Goal: Use online tool/utility: Utilize a website feature to perform a specific function

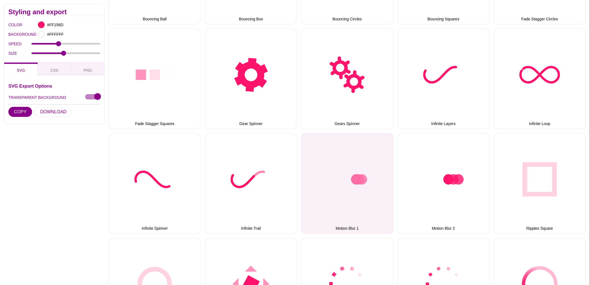
scroll to position [186, 0]
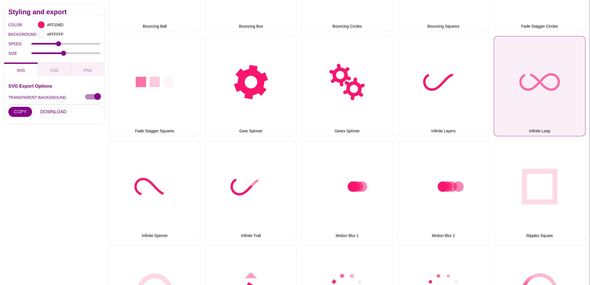
click at [567, 101] on button "Infinite Loop" at bounding box center [540, 86] width 92 height 100
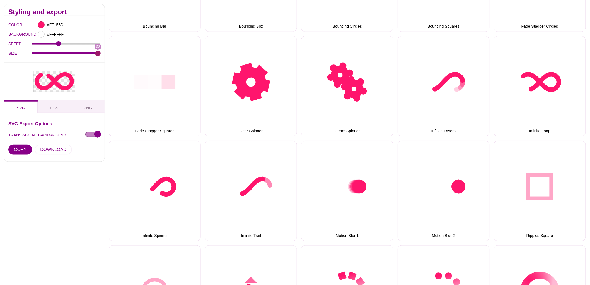
drag, startPoint x: 63, startPoint y: 54, endPoint x: 105, endPoint y: 58, distance: 42.1
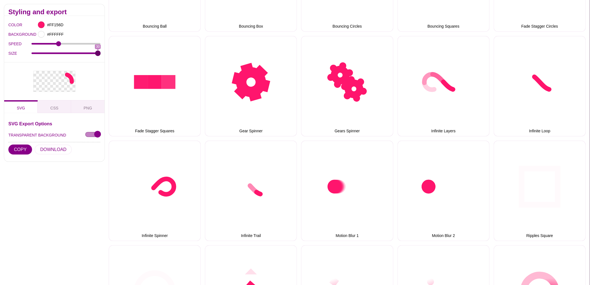
type input "30"
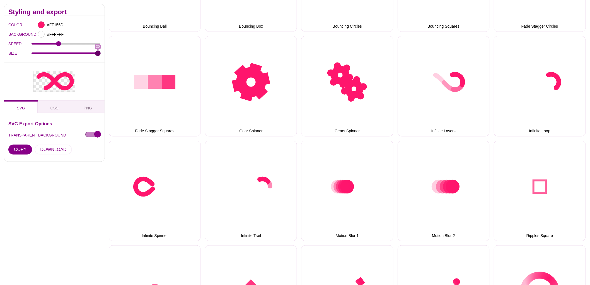
click at [101, 54] on input "SIZE" at bounding box center [66, 53] width 69 height 2
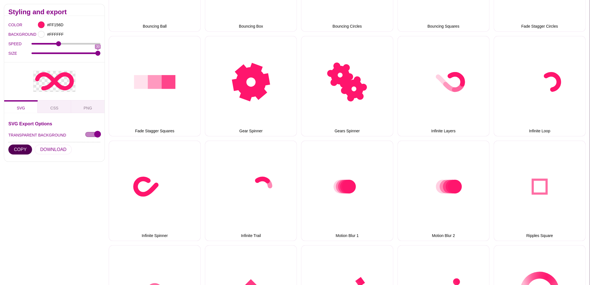
click at [20, 147] on button "COPY" at bounding box center [20, 149] width 24 height 10
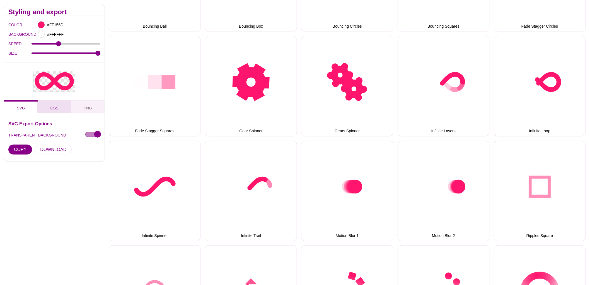
click at [56, 103] on button "CSS" at bounding box center [54, 106] width 33 height 13
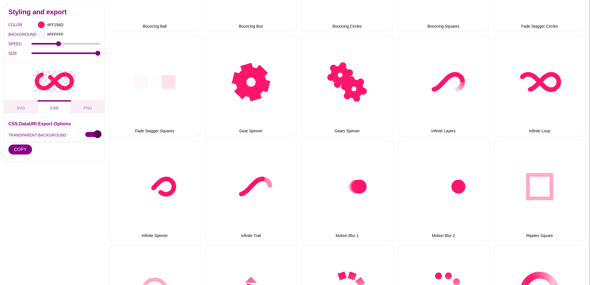
click at [93, 136] on input "TRANSPARENT BACKGROUND" at bounding box center [92, 135] width 15 height 6
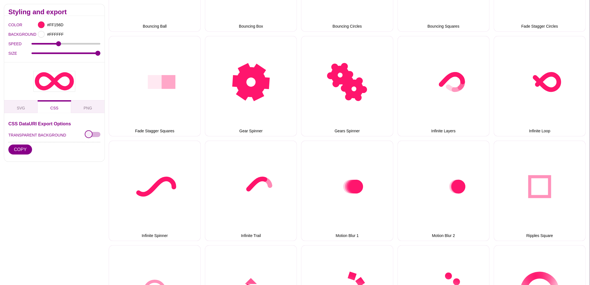
click at [93, 136] on input "TRANSPARENT BACKGROUND" at bounding box center [92, 135] width 15 height 6
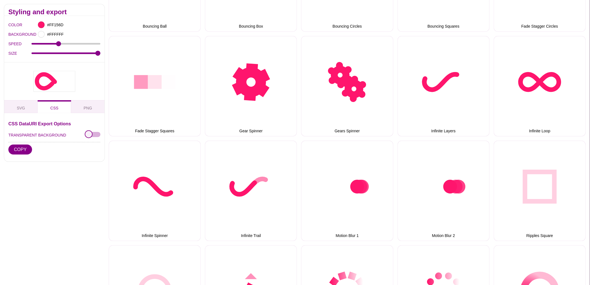
checkbox input "true"
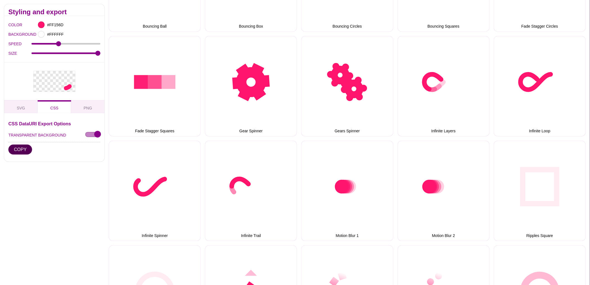
click at [19, 149] on button "COPY" at bounding box center [20, 149] width 24 height 10
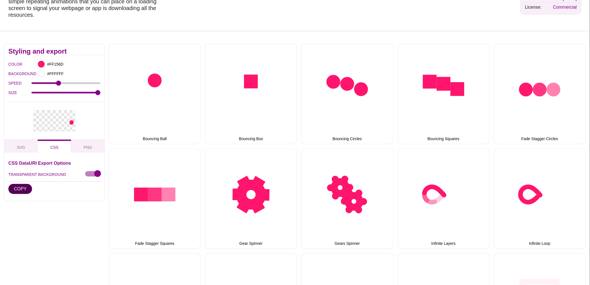
scroll to position [0, 0]
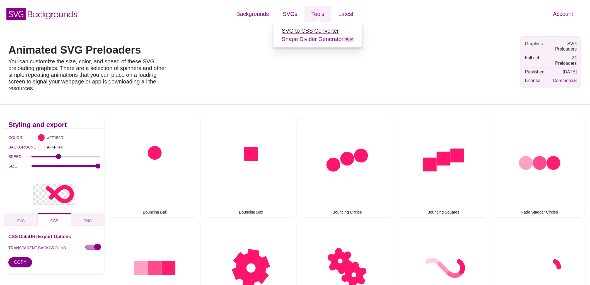
click at [309, 31] on link "SVG to CSS Converter" at bounding box center [310, 31] width 57 height 6
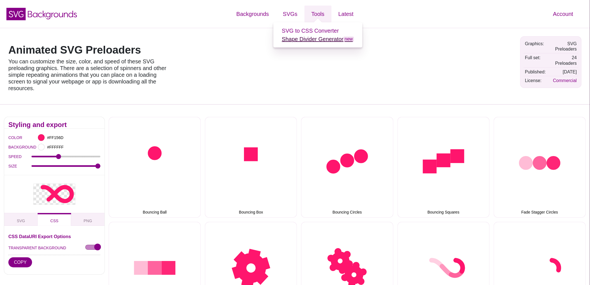
click at [308, 37] on link "Shape Divider Generator new" at bounding box center [318, 39] width 72 height 6
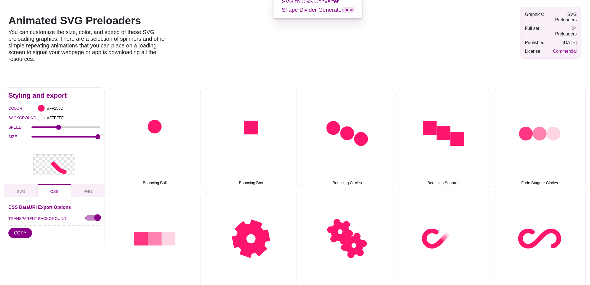
scroll to position [62, 0]
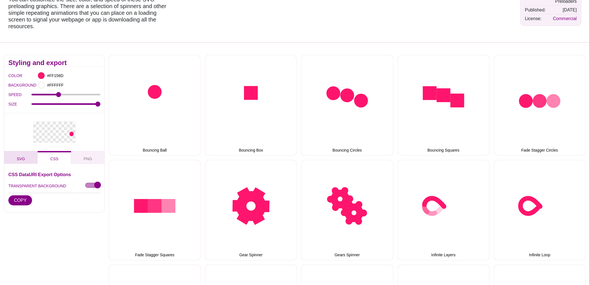
click at [23, 158] on span "SVG" at bounding box center [20, 159] width 13 height 6
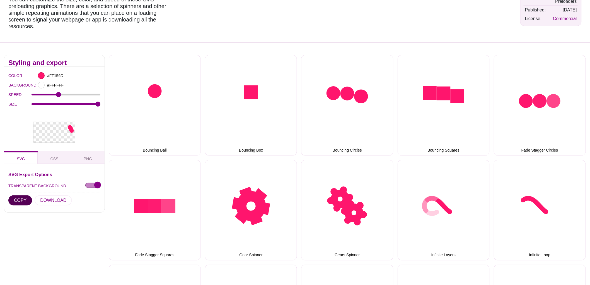
click at [21, 201] on button "COPY" at bounding box center [20, 200] width 24 height 10
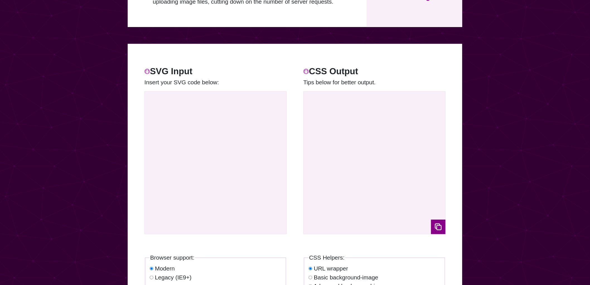
scroll to position [124, 0]
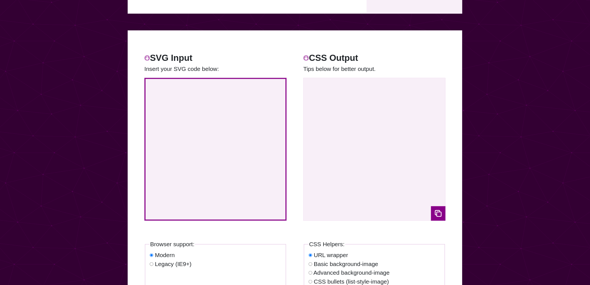
click at [171, 148] on textarea at bounding box center [215, 149] width 142 height 143
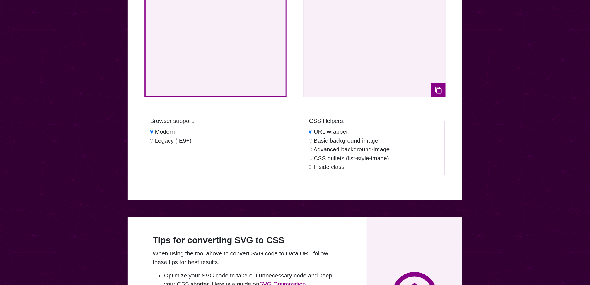
scroll to position [155, 0]
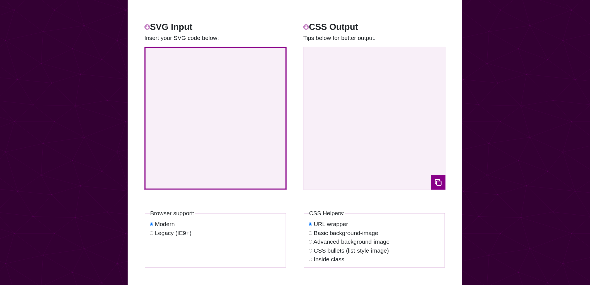
paste textarea "<svg xmlns="[URL][DOMAIN_NAME]" viewBox="0 0 300 150"><path fill="none" stroke=…"
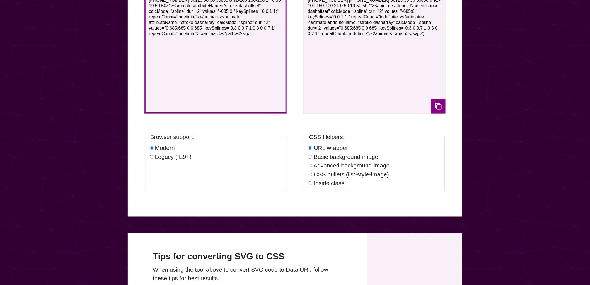
scroll to position [217, 0]
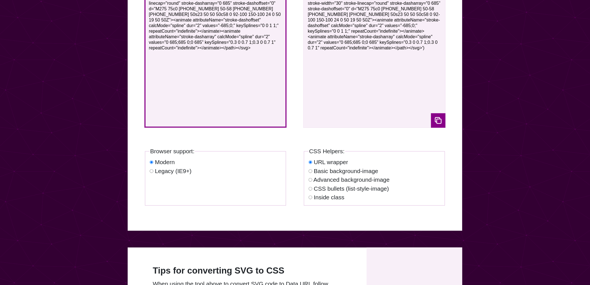
type textarea "<svg xmlns="[URL][DOMAIN_NAME]" viewBox="0 0 300 150"><path fill="none" stroke=…"
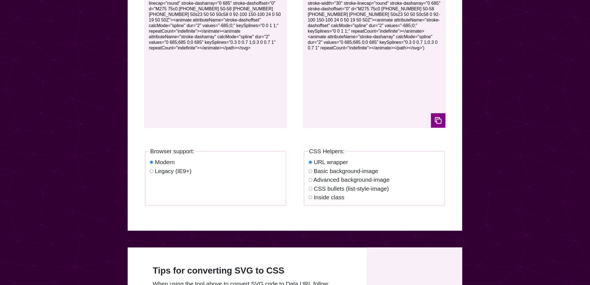
click at [182, 171] on label "Legacy (IE9+)" at bounding box center [173, 171] width 37 height 6
click at [149, 169] on fieldset "Browser support: Modern Legacy (IE9+)" at bounding box center [215, 176] width 141 height 59
click at [150, 171] on input "Legacy (IE9+)" at bounding box center [152, 171] width 4 height 4
radio input "true"
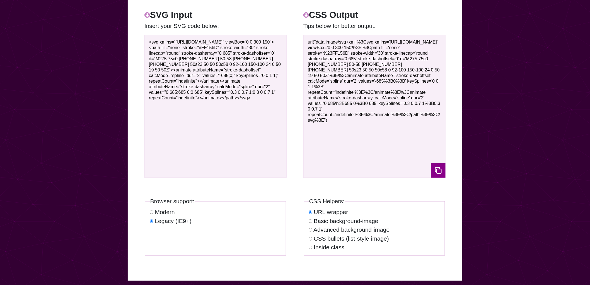
scroll to position [155, 0]
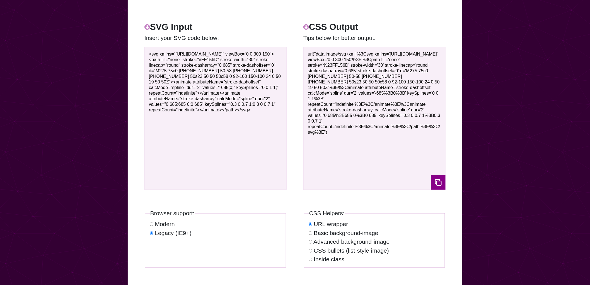
click at [151, 224] on input "Modern" at bounding box center [152, 224] width 4 height 4
radio input "true"
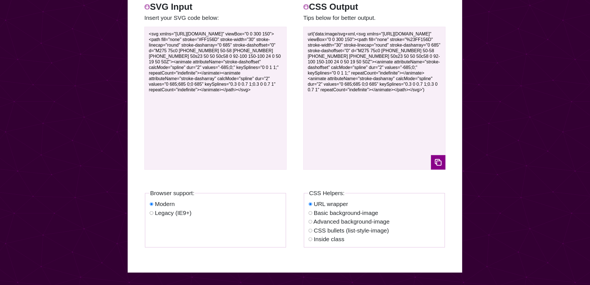
scroll to position [186, 0]
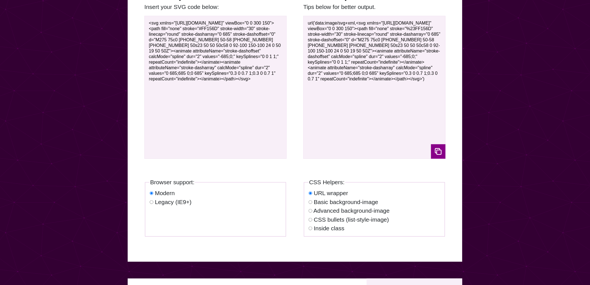
click at [310, 203] on input "Basic background-image" at bounding box center [311, 202] width 4 height 4
radio input "true"
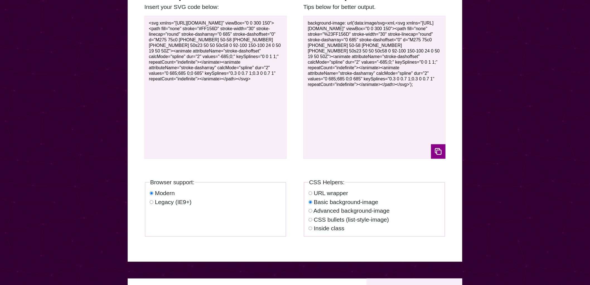
click at [310, 210] on input "Advanced background-image" at bounding box center [311, 211] width 4 height 4
radio input "true"
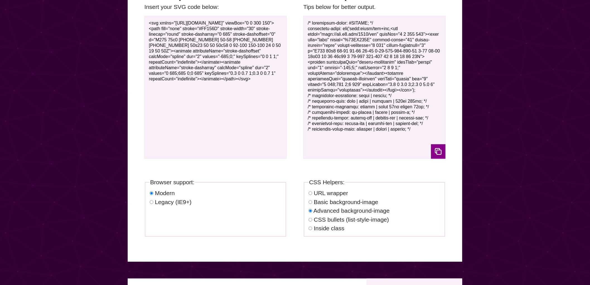
click at [309, 219] on input "CSS bullets (list-style-image)" at bounding box center [311, 220] width 4 height 4
radio input "true"
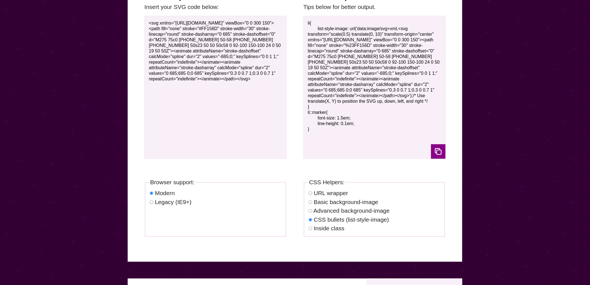
click at [310, 228] on input "Inside class" at bounding box center [311, 228] width 4 height 4
radio input "true"
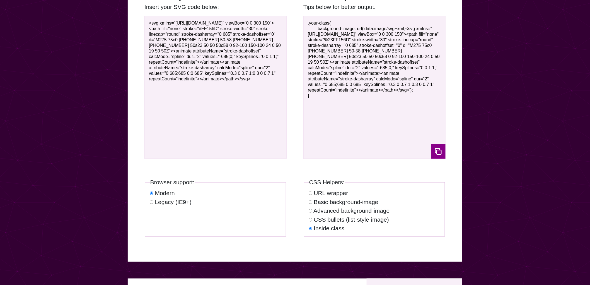
click at [311, 200] on input "Basic background-image" at bounding box center [311, 202] width 4 height 4
radio input "true"
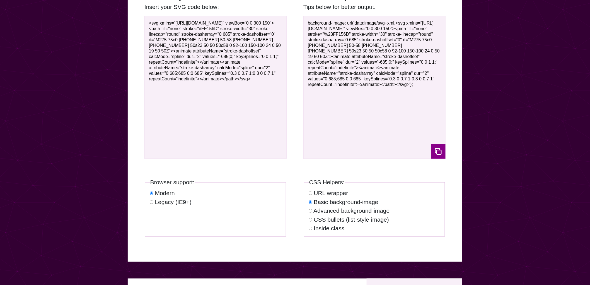
click at [311, 210] on input "Advanced background-image" at bounding box center [311, 211] width 4 height 4
radio input "true"
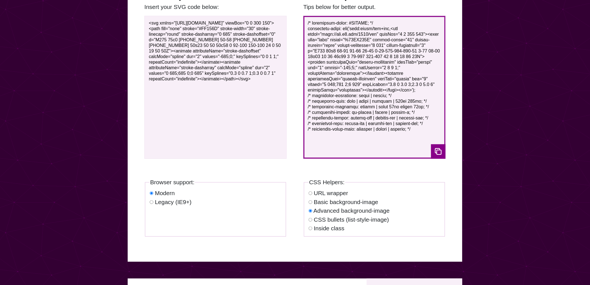
drag, startPoint x: 422, startPoint y: 129, endPoint x: 296, endPoint y: 16, distance: 169.6
click at [296, 16] on div "SVG Input Insert your SVG code below: <svg xmlns="[URL][DOMAIN_NAME]" viewBox="…" at bounding box center [295, 75] width 335 height 197
type textarea "/* background-color: #FFFFFF; */ background-image: url('data:image/svg+xml,<svg…"
